Goal: Task Accomplishment & Management: Use online tool/utility

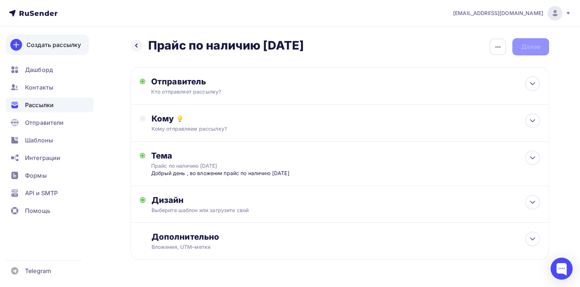
click at [44, 43] on div "Создать рассылку" at bounding box center [53, 44] width 54 height 9
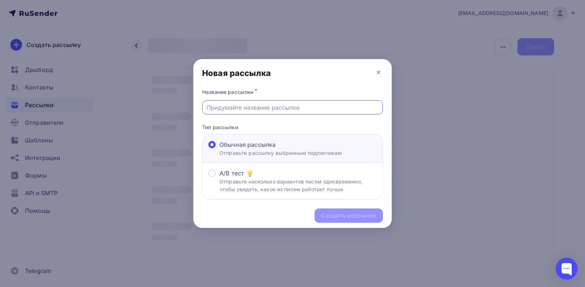
drag, startPoint x: 254, startPoint y: 105, endPoint x: 338, endPoint y: 105, distance: 84.2
click at [257, 104] on input "text" at bounding box center [293, 107] width 172 height 9
type input "[PERSON_NAME] по наличию 11,08"
click at [343, 214] on div "Создать рассылку" at bounding box center [348, 216] width 55 height 8
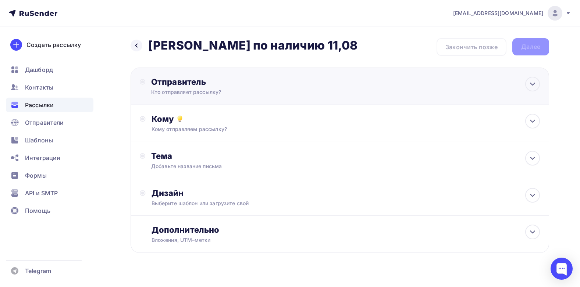
click at [170, 88] on div "Отправитель Кто отправляет рассылку? Email * Выберите отправителя [EMAIL_ADDRES…" at bounding box center [230, 86] width 159 height 19
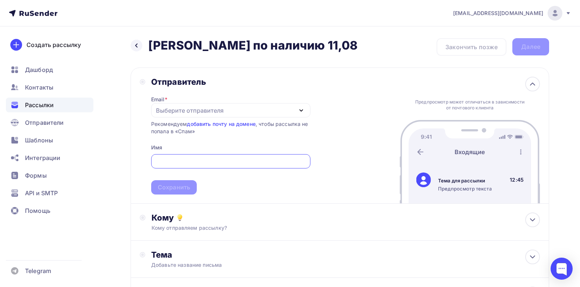
click at [303, 109] on icon "button" at bounding box center [301, 110] width 9 height 9
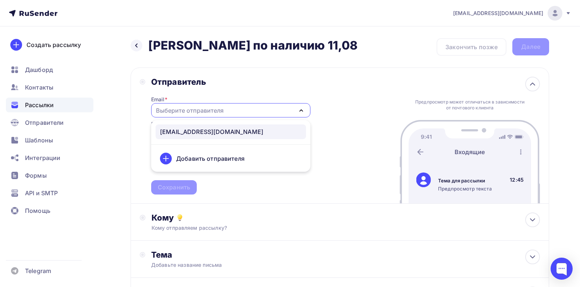
click at [202, 131] on div "[EMAIL_ADDRESS][DOMAIN_NAME]" at bounding box center [211, 132] width 103 height 9
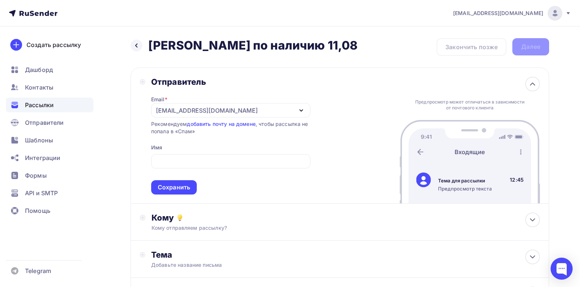
click at [338, 121] on div "Отправитель Email * [EMAIL_ADDRESS][DOMAIN_NAME] [EMAIL_ADDRESS][DOMAIN_NAME] Д…" at bounding box center [339, 136] width 418 height 136
click at [183, 185] on div "Сохранить" at bounding box center [174, 187] width 32 height 8
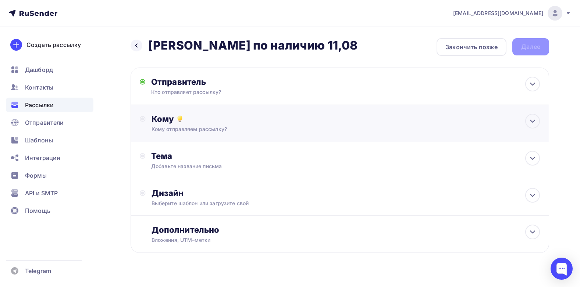
click at [160, 121] on div "Кому" at bounding box center [345, 119] width 388 height 10
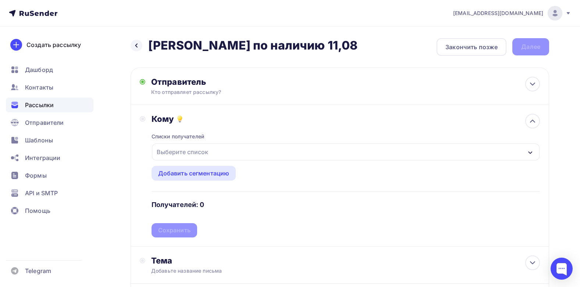
click at [190, 154] on div "Выберите список" at bounding box center [182, 152] width 57 height 13
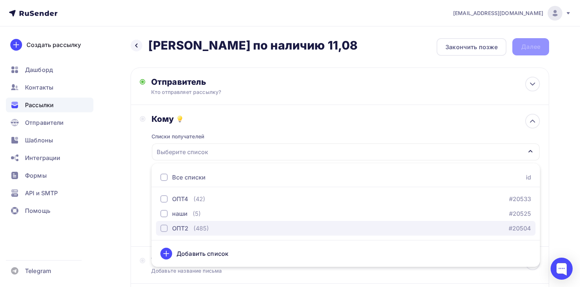
click at [163, 227] on div "button" at bounding box center [163, 228] width 7 height 7
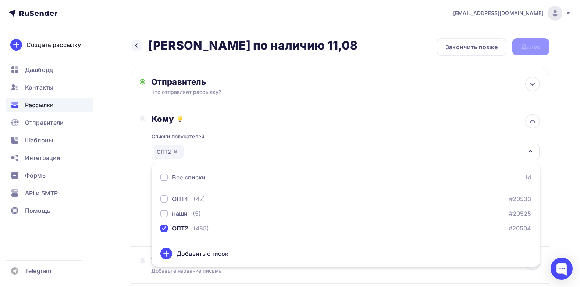
click at [286, 123] on div "Кому" at bounding box center [345, 119] width 388 height 10
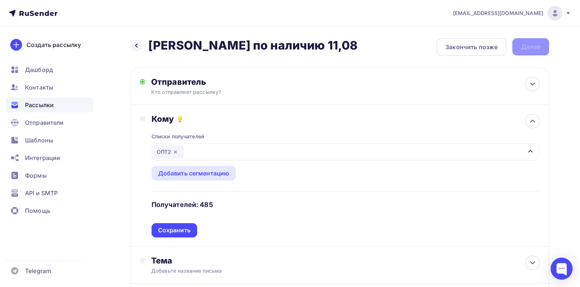
scroll to position [37, 0]
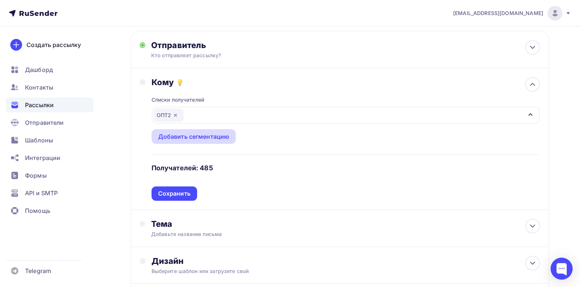
click at [191, 139] on div "Добавить сегментацию" at bounding box center [193, 136] width 71 height 9
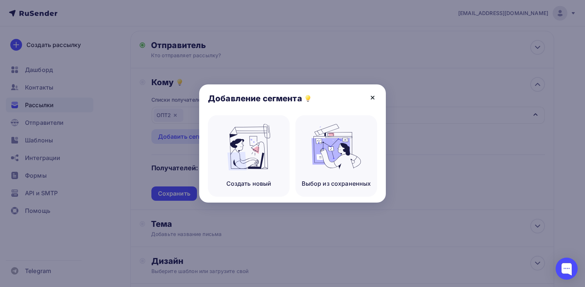
click at [374, 96] on icon at bounding box center [372, 97] width 3 height 3
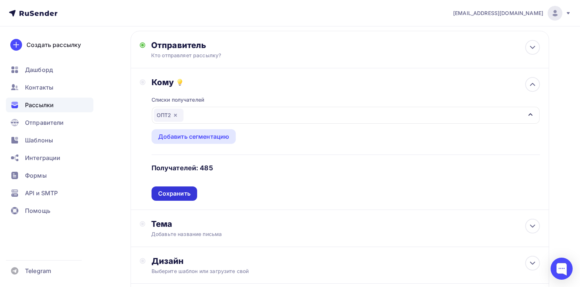
click at [171, 198] on div "Сохранить" at bounding box center [174, 194] width 46 height 14
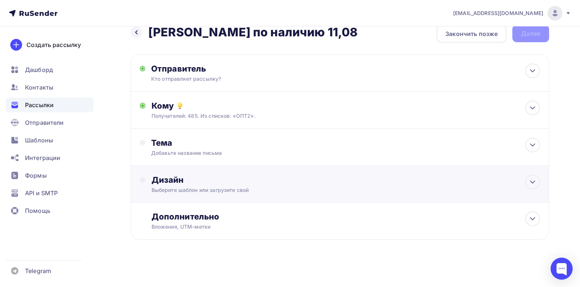
scroll to position [13, 0]
click at [155, 145] on div "Тема" at bounding box center [223, 143] width 145 height 10
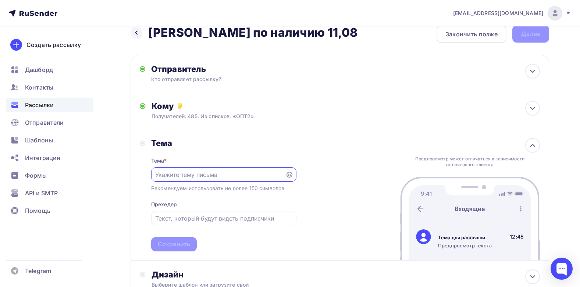
scroll to position [0, 0]
drag, startPoint x: 183, startPoint y: 176, endPoint x: 234, endPoint y: 176, distance: 51.5
click at [190, 176] on input "text" at bounding box center [218, 175] width 126 height 9
type input "Прайс по наличию ОПТ 2 11.08.2025"
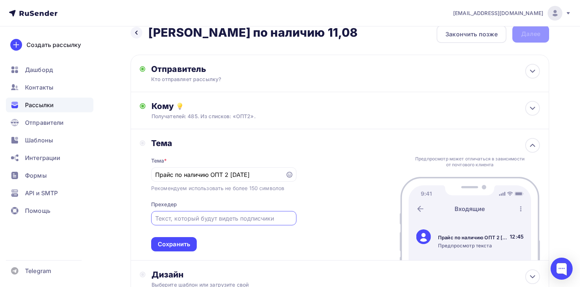
drag, startPoint x: 191, startPoint y: 220, endPoint x: 236, endPoint y: 221, distance: 44.5
click at [195, 221] on input "text" at bounding box center [223, 218] width 137 height 9
type input "Добрый день, прайс по наличию во вложении"
click at [180, 242] on div "Сохранить" at bounding box center [174, 244] width 32 height 8
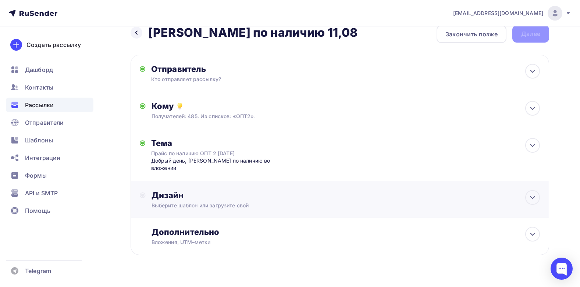
click at [203, 202] on div "Выберите шаблон или загрузите свой" at bounding box center [326, 205] width 350 height 7
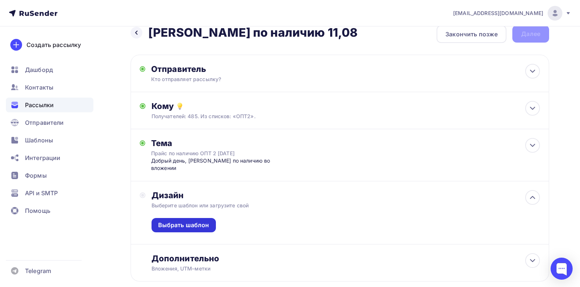
drag, startPoint x: 174, startPoint y: 218, endPoint x: 184, endPoint y: 215, distance: 10.3
click at [180, 221] on div "Выбрать шаблон" at bounding box center [183, 225] width 51 height 8
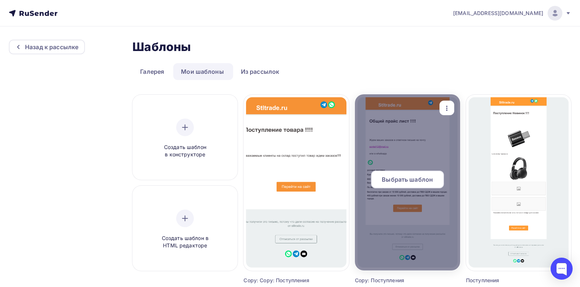
click at [414, 178] on span "Выбрать шаблон" at bounding box center [407, 179] width 51 height 9
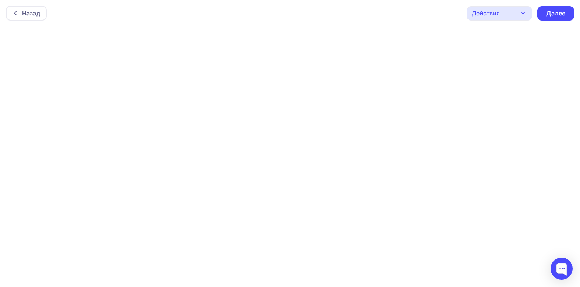
scroll to position [2, 0]
click at [559, 12] on div "Далее" at bounding box center [555, 11] width 19 height 8
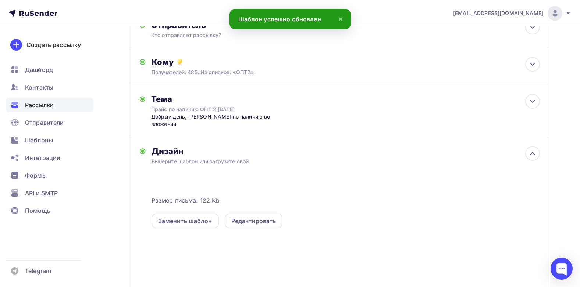
scroll to position [110, 0]
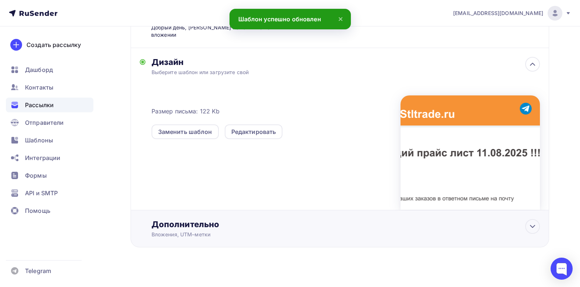
click at [173, 219] on div "Дополнительно" at bounding box center [345, 224] width 388 height 10
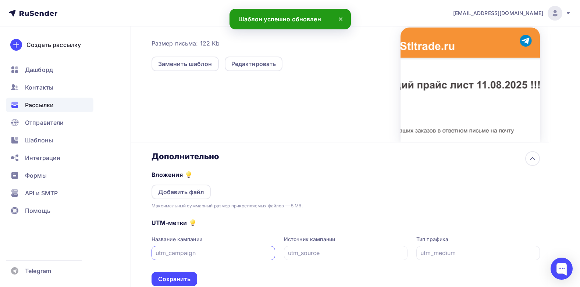
scroll to position [262, 0]
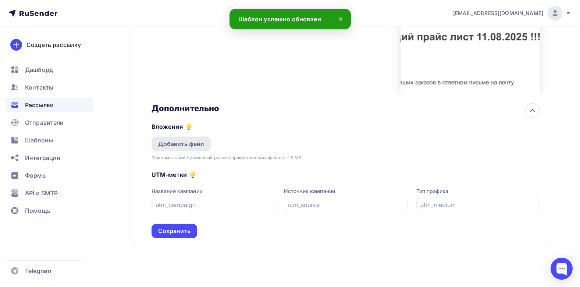
click at [185, 140] on div "Добавить файл" at bounding box center [181, 144] width 46 height 9
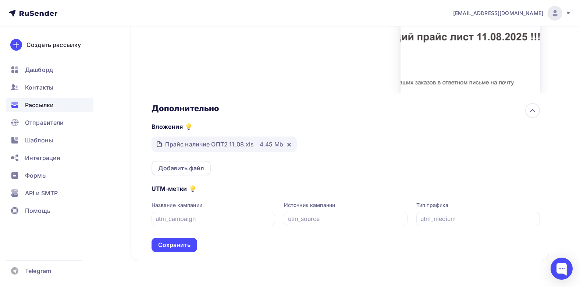
drag, startPoint x: 170, startPoint y: 240, endPoint x: 174, endPoint y: 239, distance: 3.7
click at [171, 241] on div "Сохранить" at bounding box center [174, 245] width 32 height 8
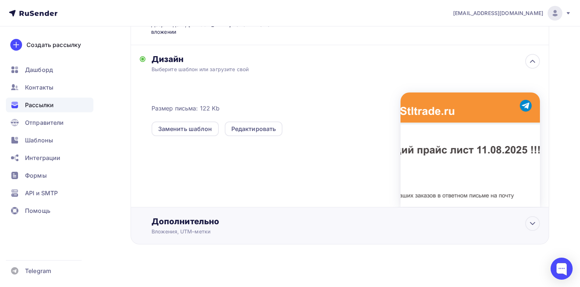
scroll to position [146, 0]
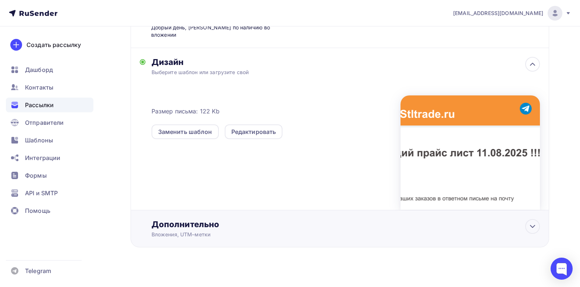
click at [180, 219] on div "Дополнительно" at bounding box center [345, 224] width 388 height 10
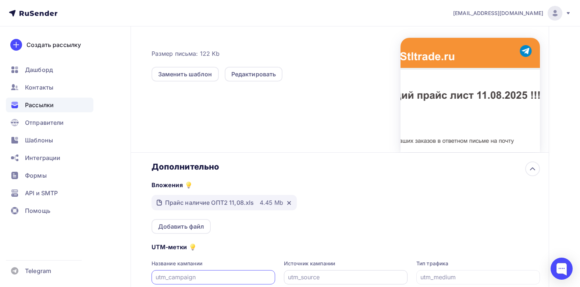
scroll to position [276, 0]
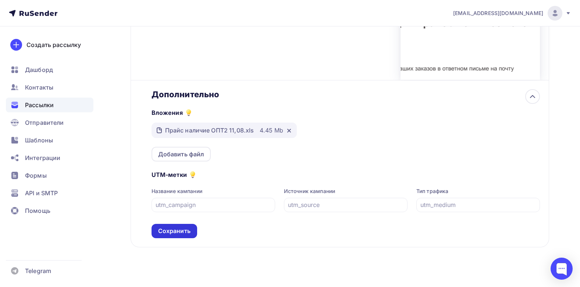
click at [179, 227] on div "Сохранить" at bounding box center [174, 231] width 32 height 8
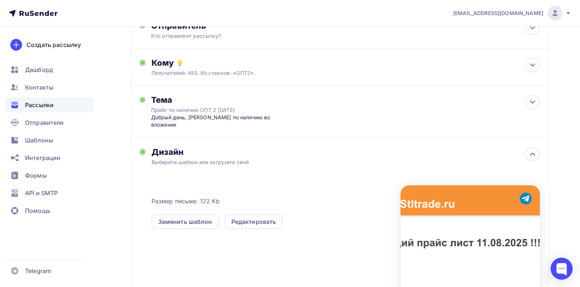
scroll to position [0, 0]
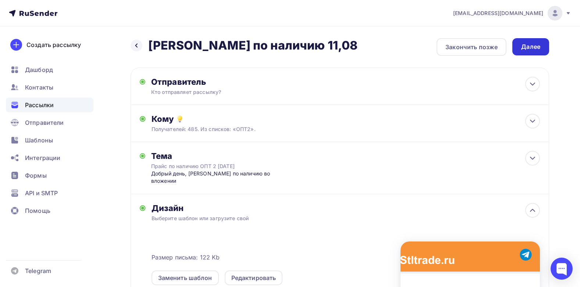
click at [529, 47] on div "Далее" at bounding box center [530, 47] width 19 height 8
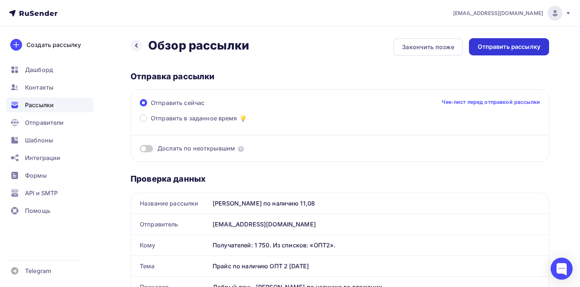
click at [519, 49] on div "Отправить рассылку" at bounding box center [508, 47] width 62 height 8
